Goal: Task Accomplishment & Management: Use online tool/utility

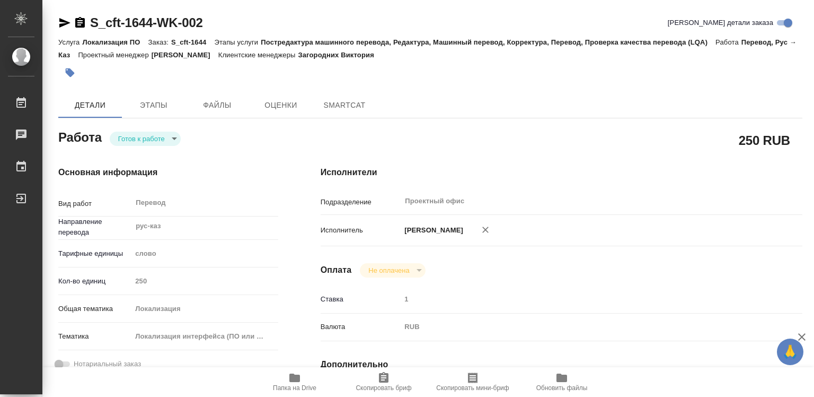
type textarea "x"
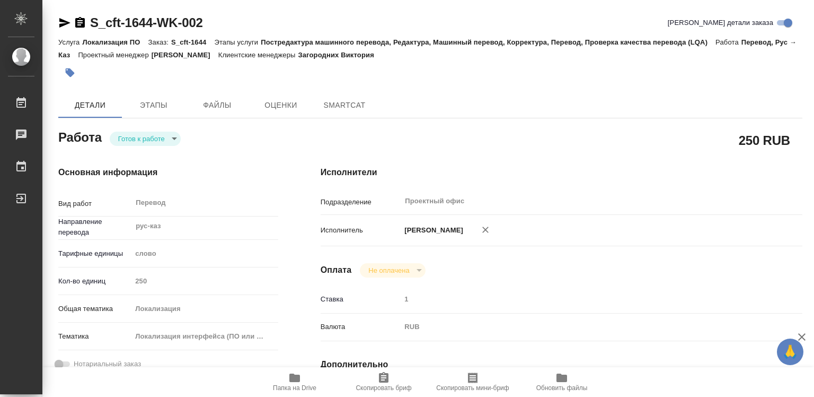
type textarea "x"
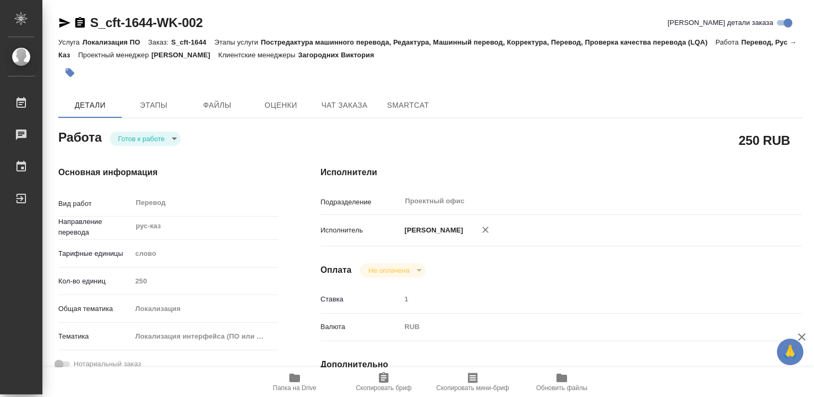
type textarea "x"
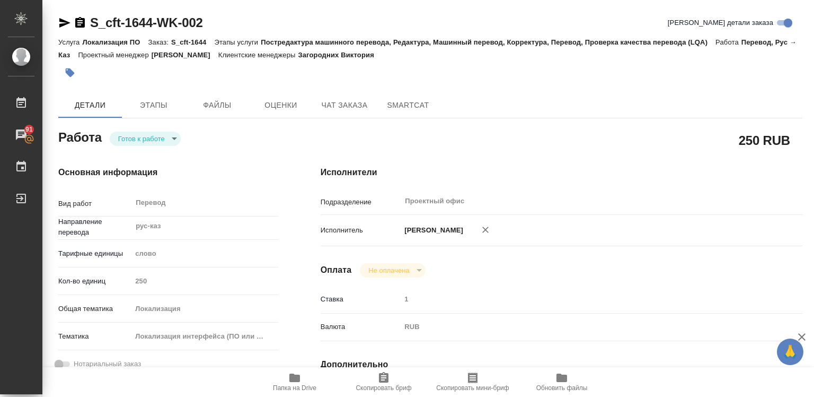
type textarea "x"
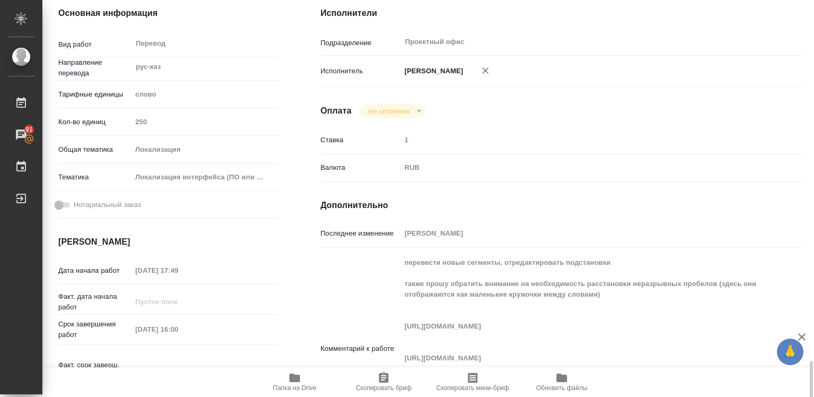
scroll to position [371, 0]
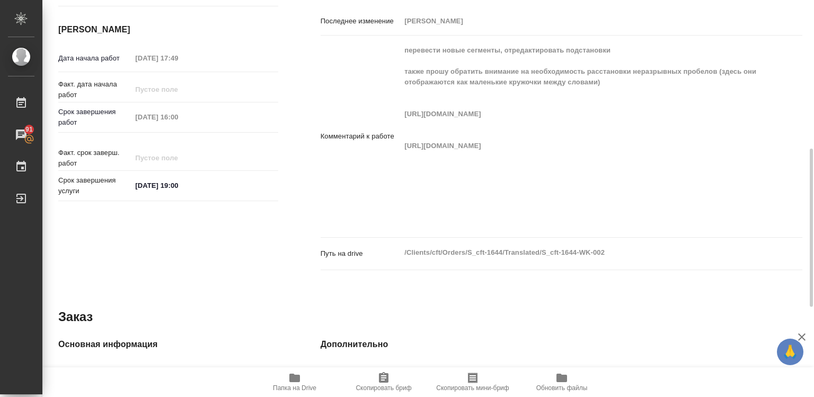
type textarea "x"
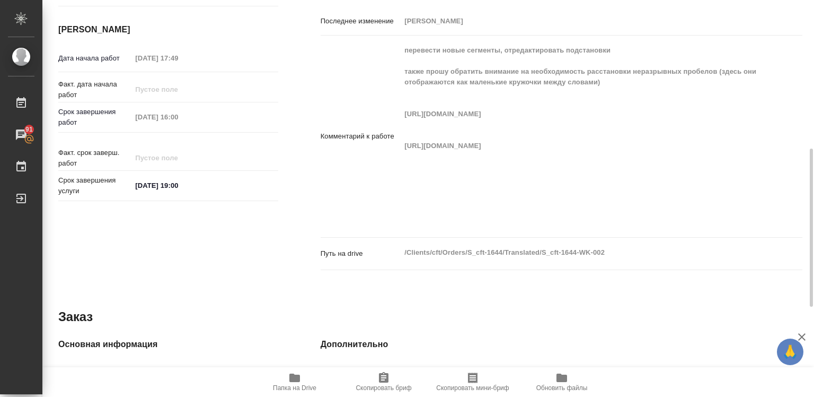
type textarea "x"
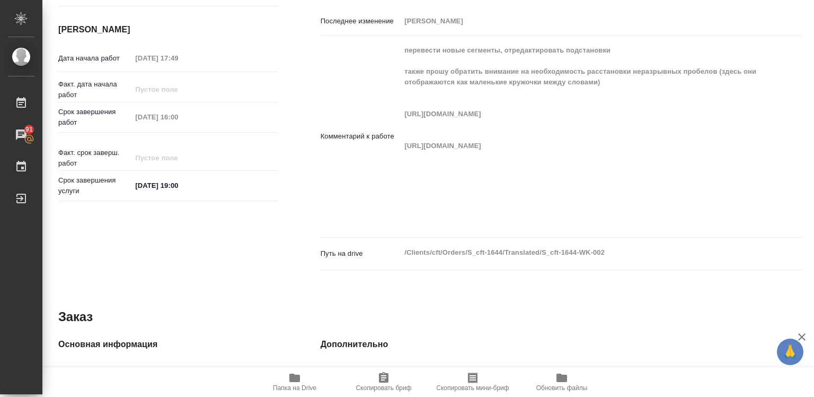
scroll to position [265, 0]
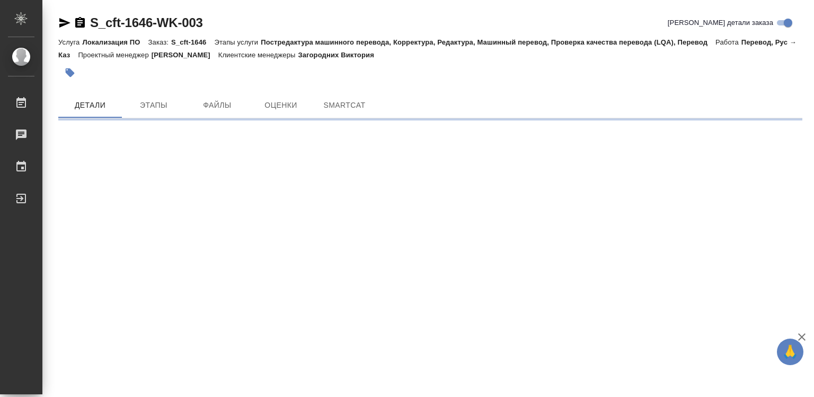
click at [799, 335] on icon "button" at bounding box center [802, 336] width 13 height 13
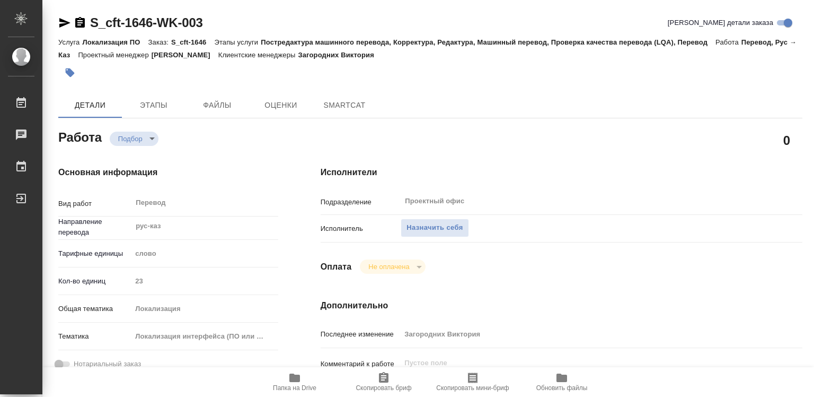
type textarea "x"
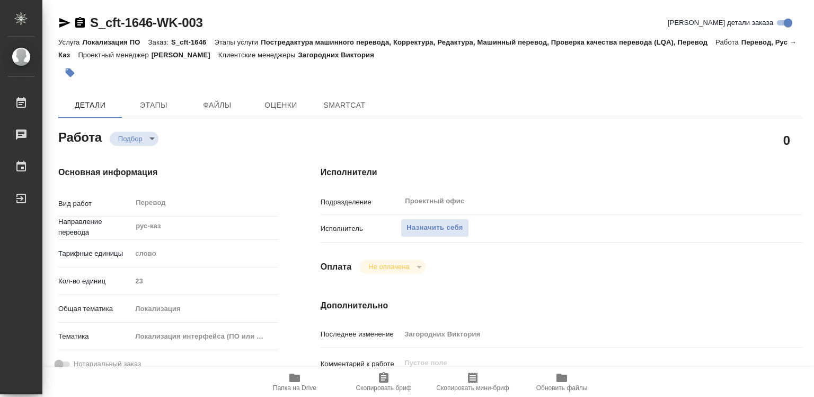
type textarea "x"
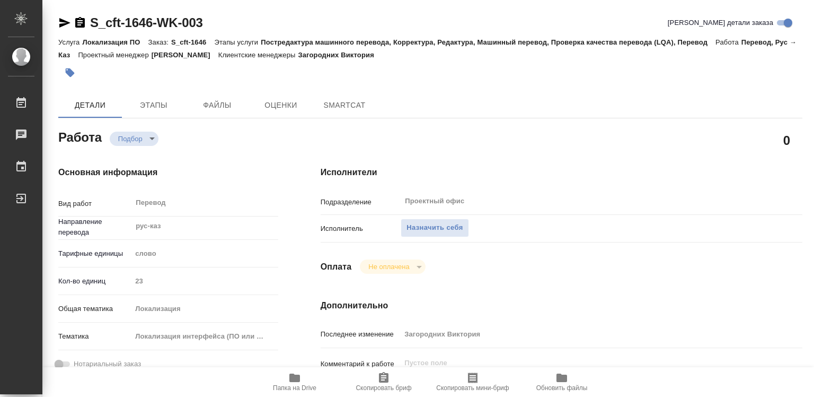
type textarea "x"
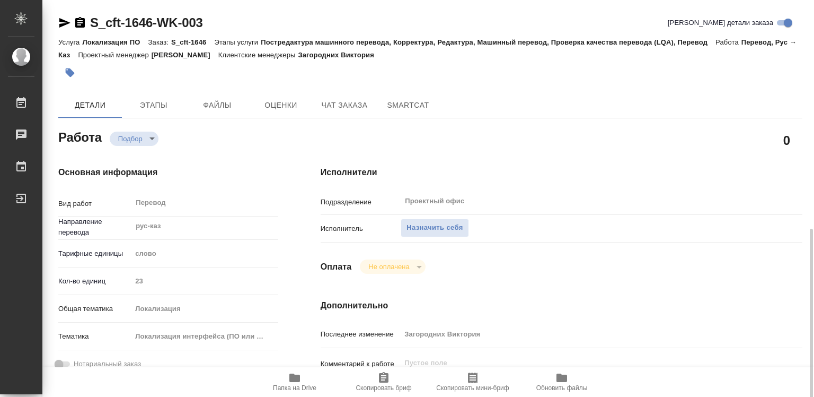
scroll to position [159, 0]
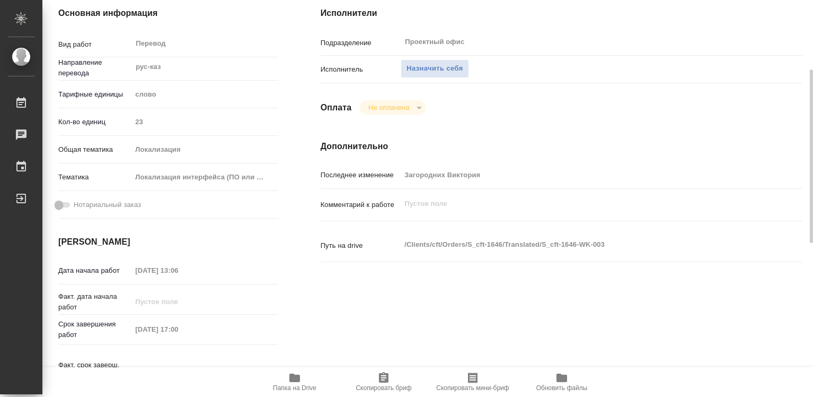
type textarea "x"
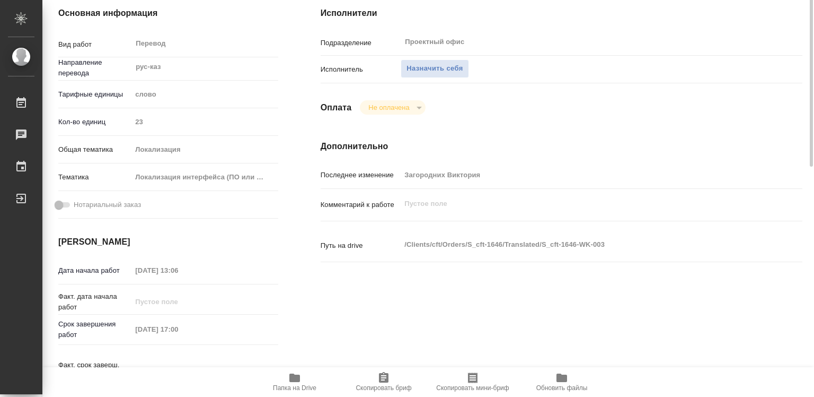
scroll to position [106, 0]
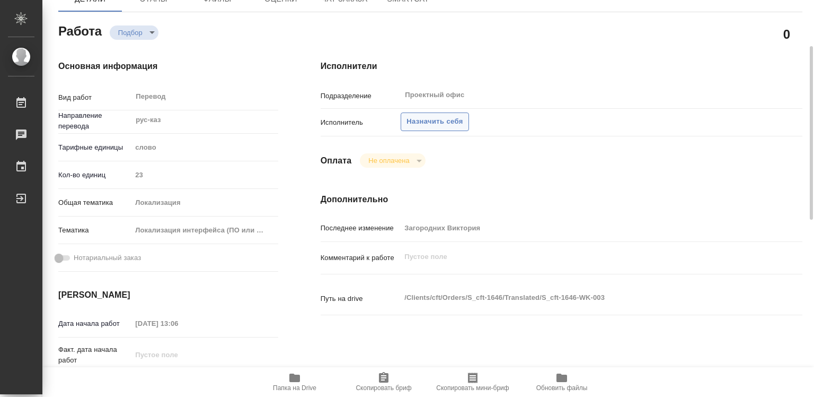
click at [435, 123] on span "Назначить себя" at bounding box center [435, 122] width 56 height 12
type textarea "x"
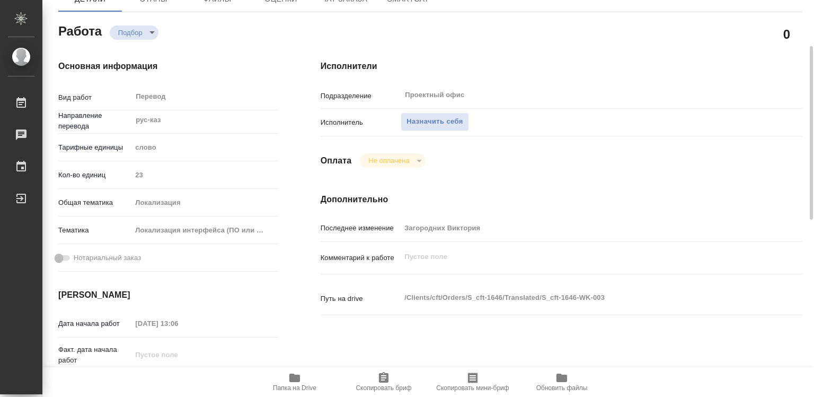
type textarea "x"
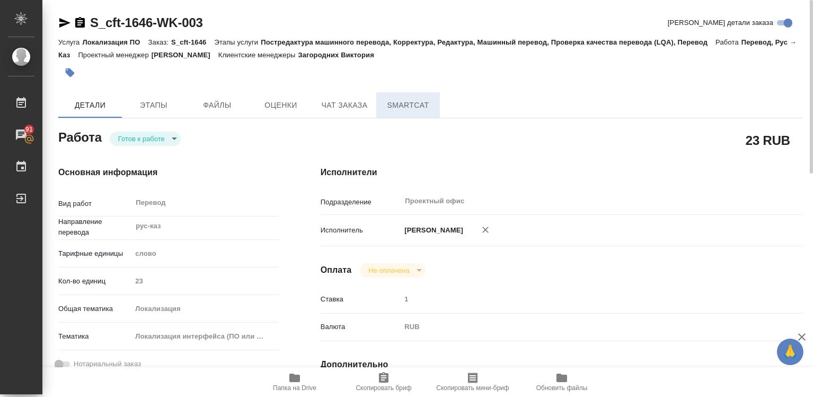
click at [413, 108] on span "SmartCat" at bounding box center [408, 105] width 51 height 13
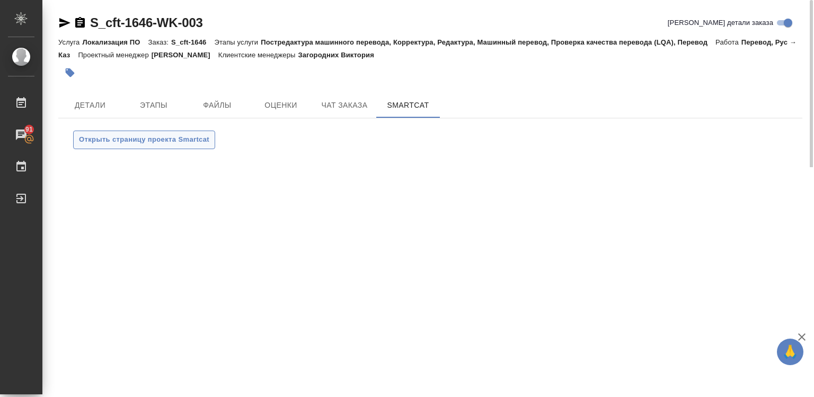
click at [112, 137] on span "Открыть страницу проекта Smartcat" at bounding box center [144, 140] width 130 height 12
